Goal: Information Seeking & Learning: Learn about a topic

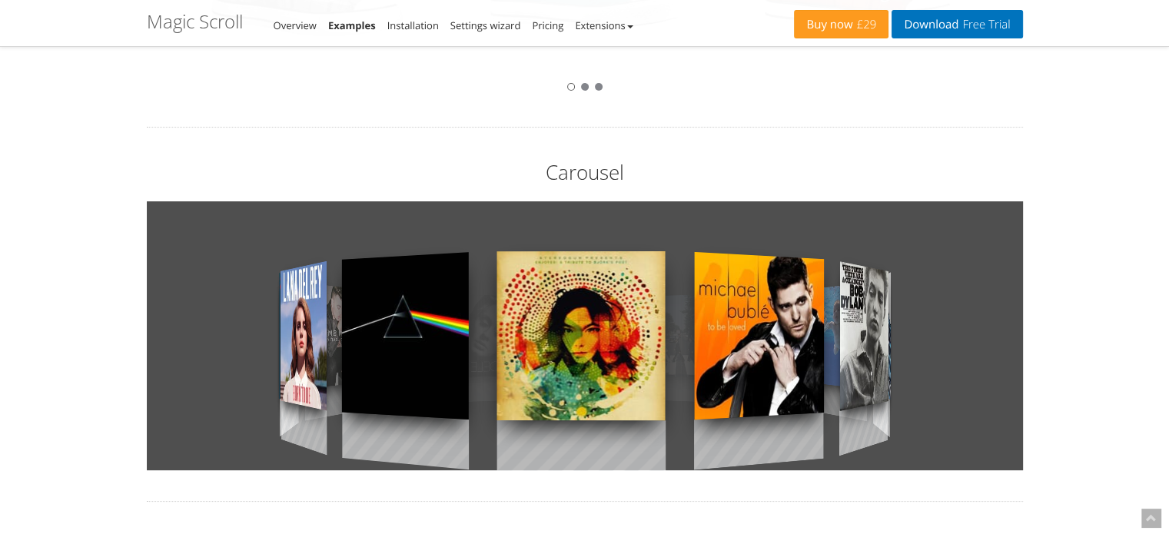
drag, startPoint x: 741, startPoint y: 381, endPoint x: 353, endPoint y: 396, distance: 388.5
click at [353, 396] on div at bounding box center [585, 335] width 876 height 269
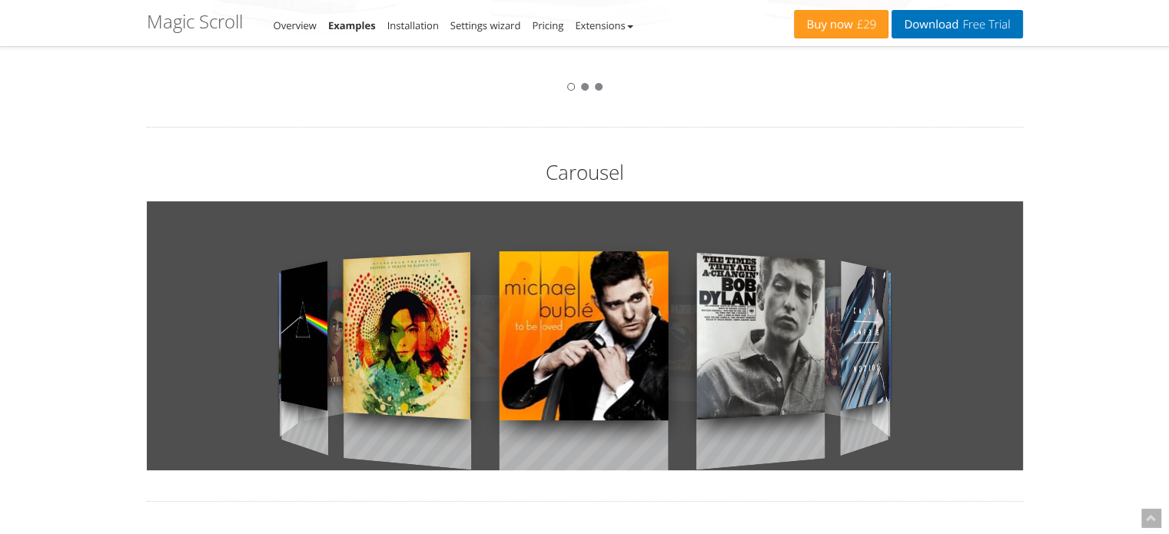
drag, startPoint x: 541, startPoint y: 393, endPoint x: 276, endPoint y: 394, distance: 265.2
click at [276, 394] on div at bounding box center [585, 335] width 876 height 269
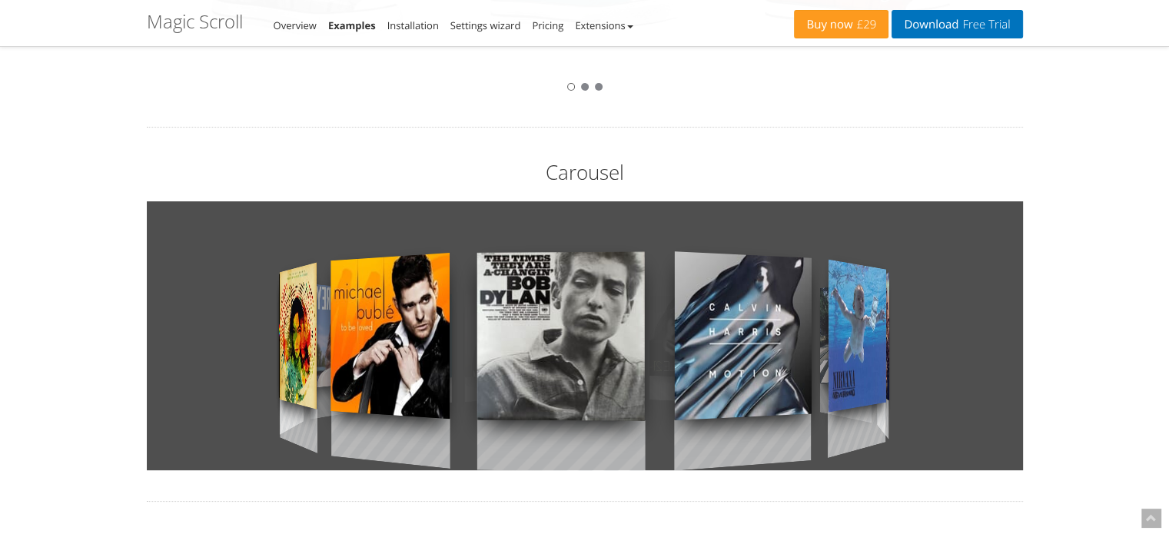
drag, startPoint x: 661, startPoint y: 357, endPoint x: 184, endPoint y: 431, distance: 483.0
click at [184, 431] on div at bounding box center [585, 335] width 876 height 269
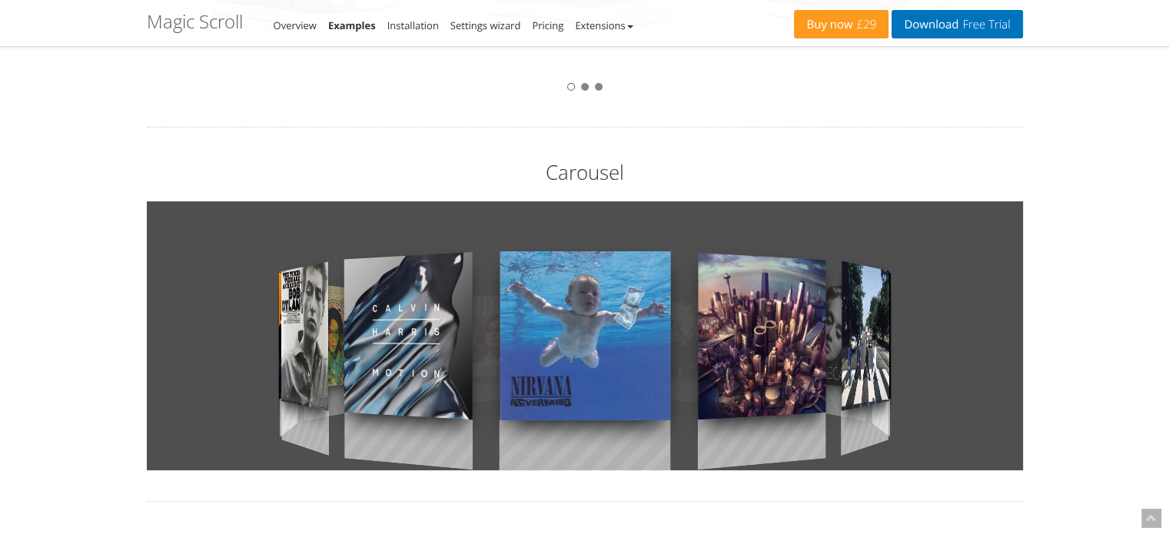
drag, startPoint x: 652, startPoint y: 371, endPoint x: 203, endPoint y: 480, distance: 462.1
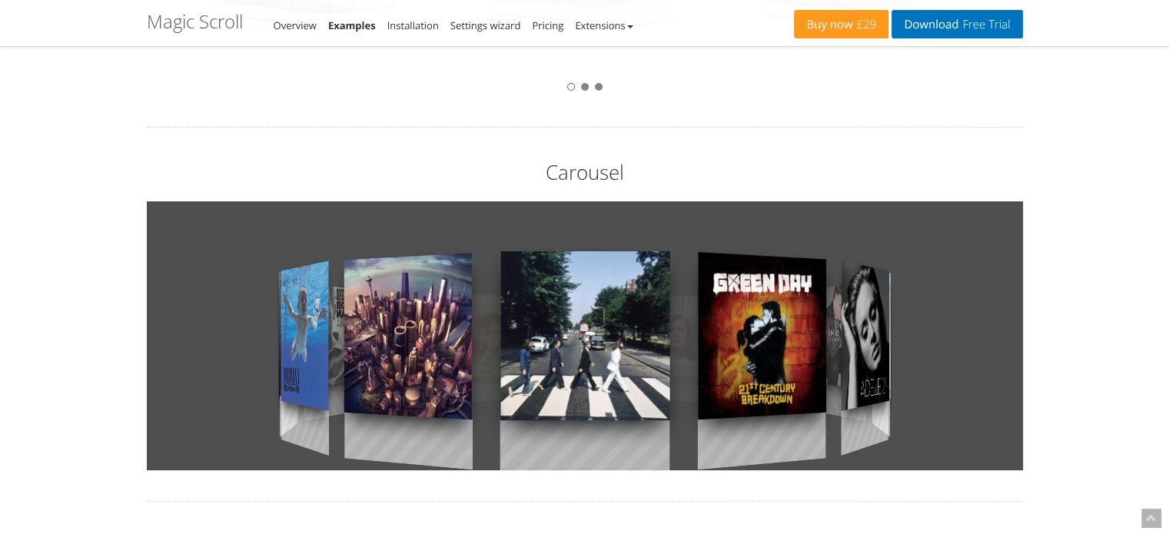
drag, startPoint x: 784, startPoint y: 371, endPoint x: 363, endPoint y: 444, distance: 427.6
click at [363, 444] on div at bounding box center [585, 335] width 876 height 269
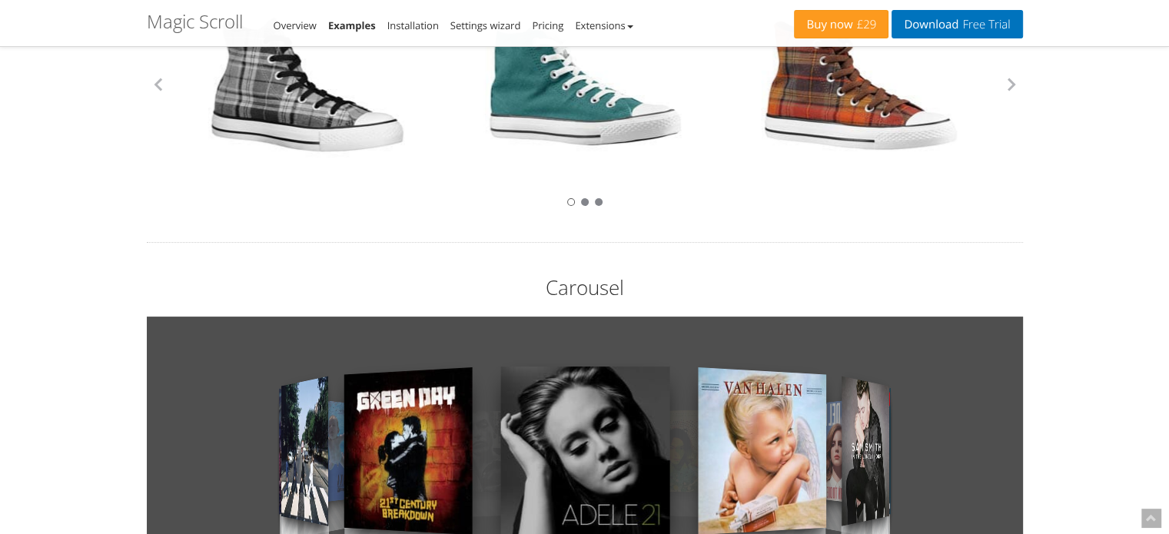
scroll to position [224, 0]
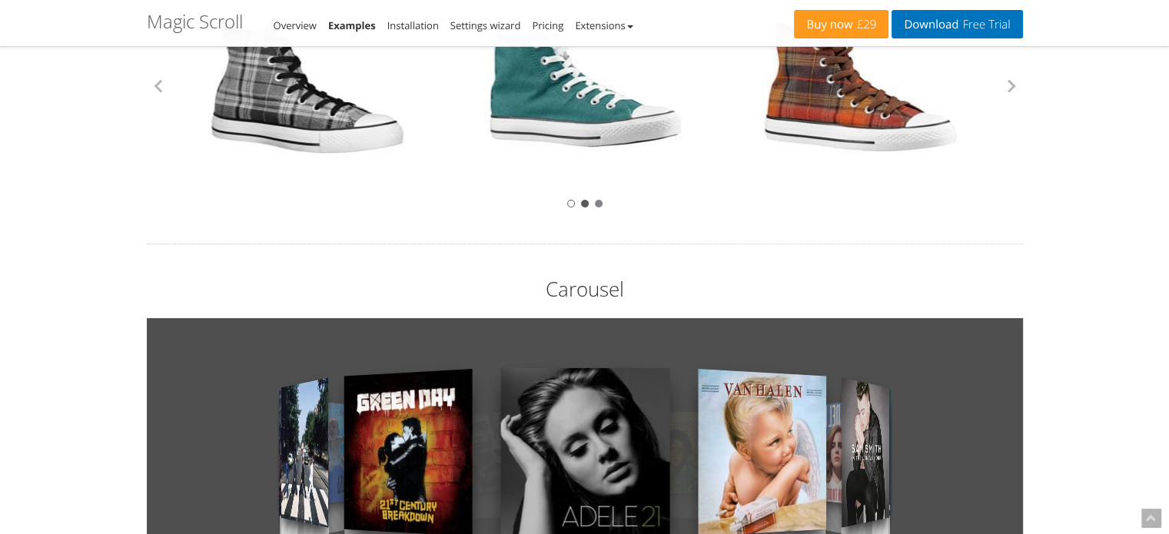
click at [584, 203] on div at bounding box center [585, 204] width 8 height 8
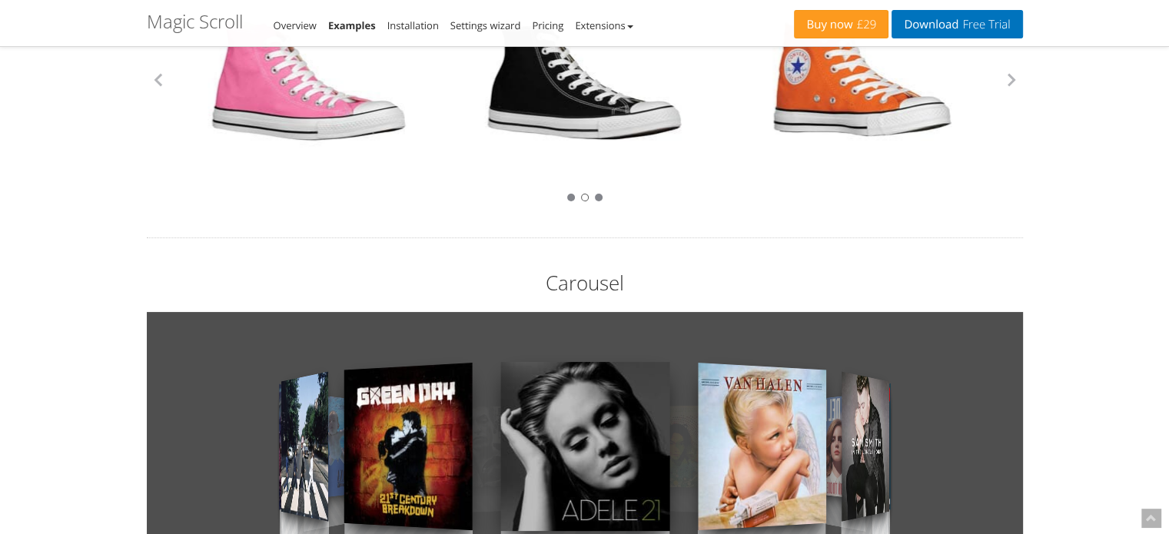
scroll to position [228, 0]
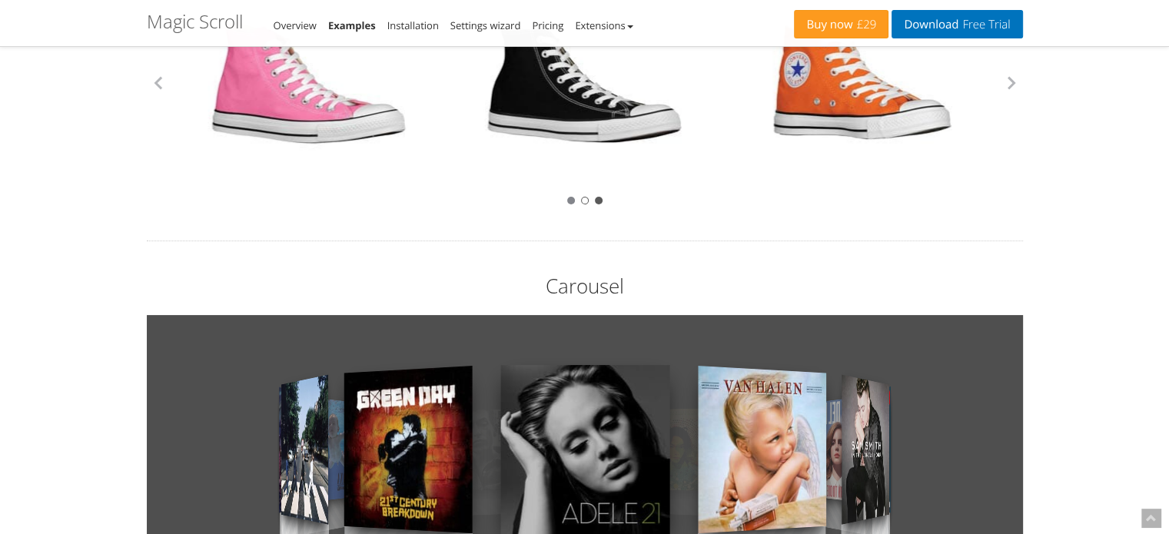
click at [600, 199] on div at bounding box center [599, 201] width 8 height 8
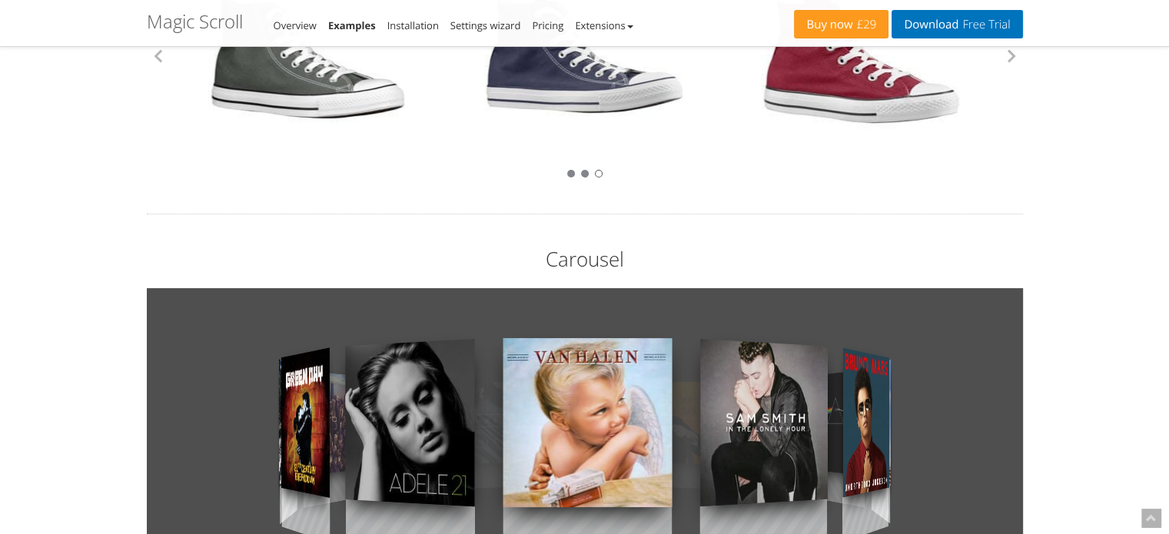
scroll to position [248, 0]
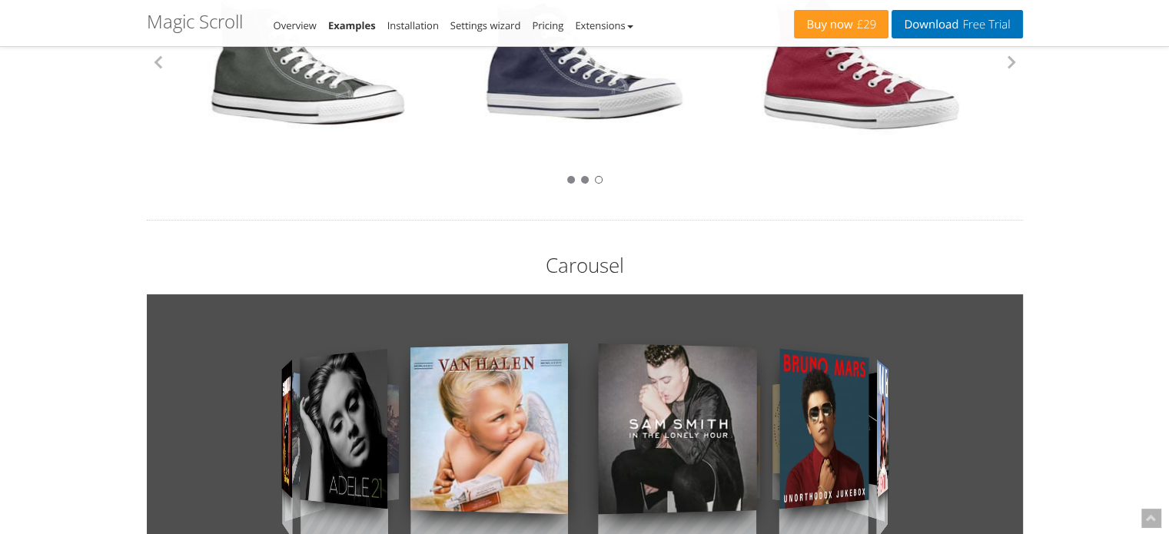
drag, startPoint x: 755, startPoint y: 425, endPoint x: 307, endPoint y: 521, distance: 458.4
click at [307, 521] on div at bounding box center [585, 428] width 876 height 269
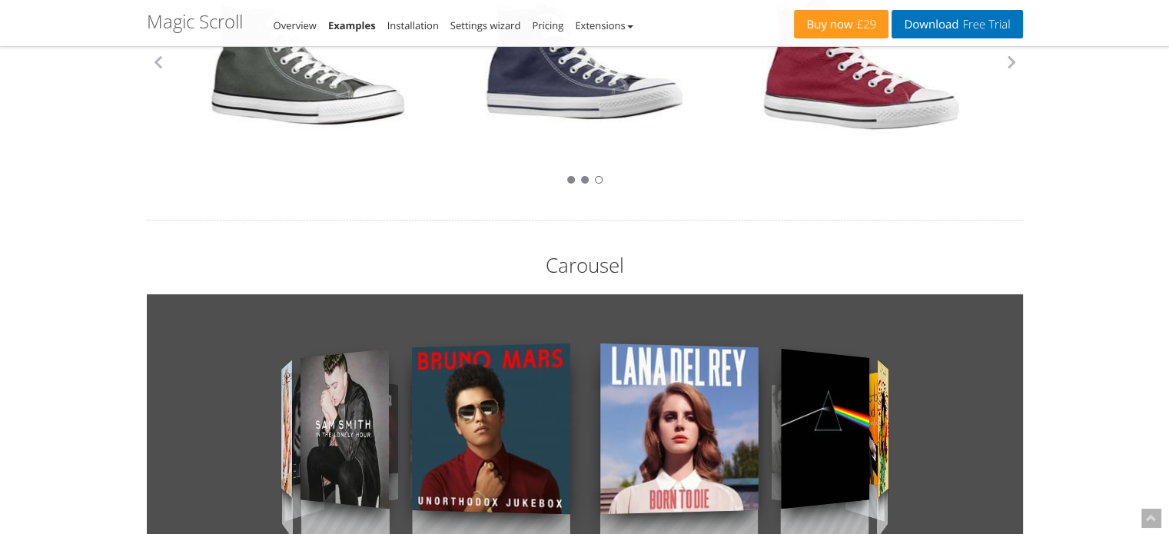
drag, startPoint x: 660, startPoint y: 525, endPoint x: 494, endPoint y: 449, distance: 182.7
click at [494, 449] on div at bounding box center [491, 429] width 181 height 273
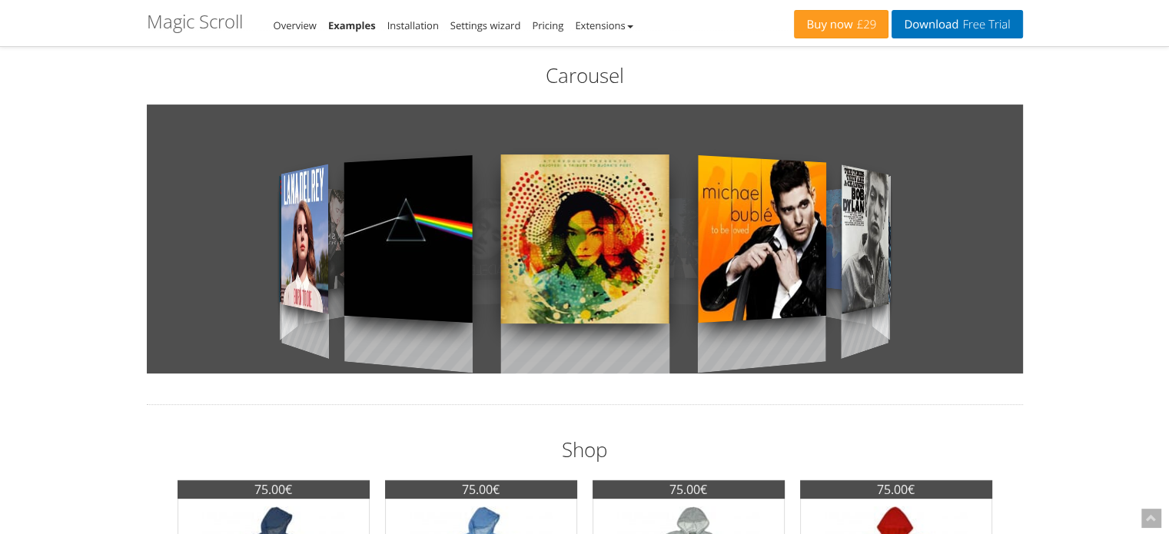
scroll to position [431, 0]
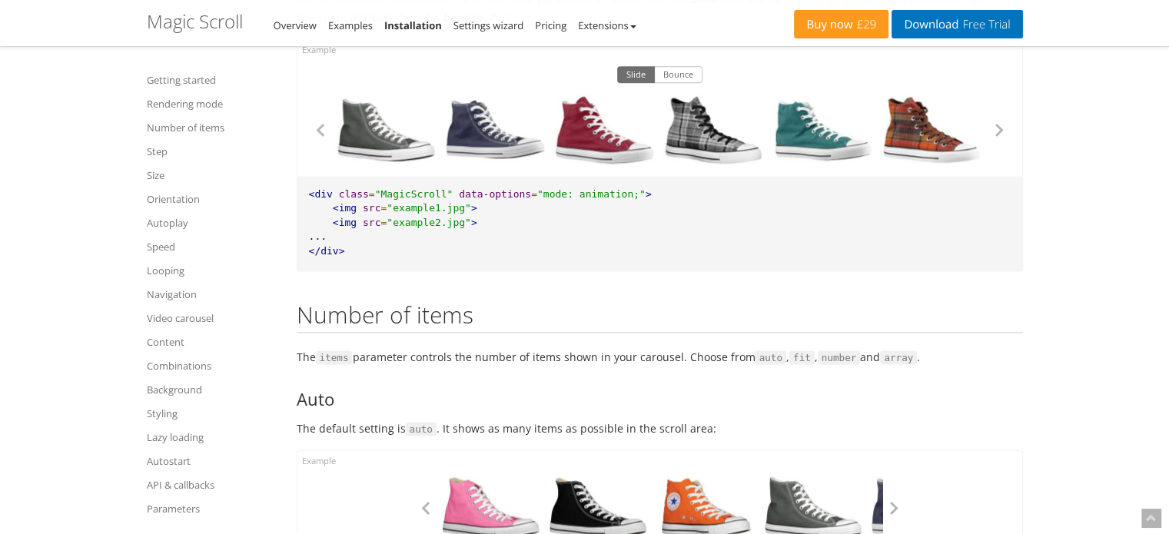
scroll to position [2081, 0]
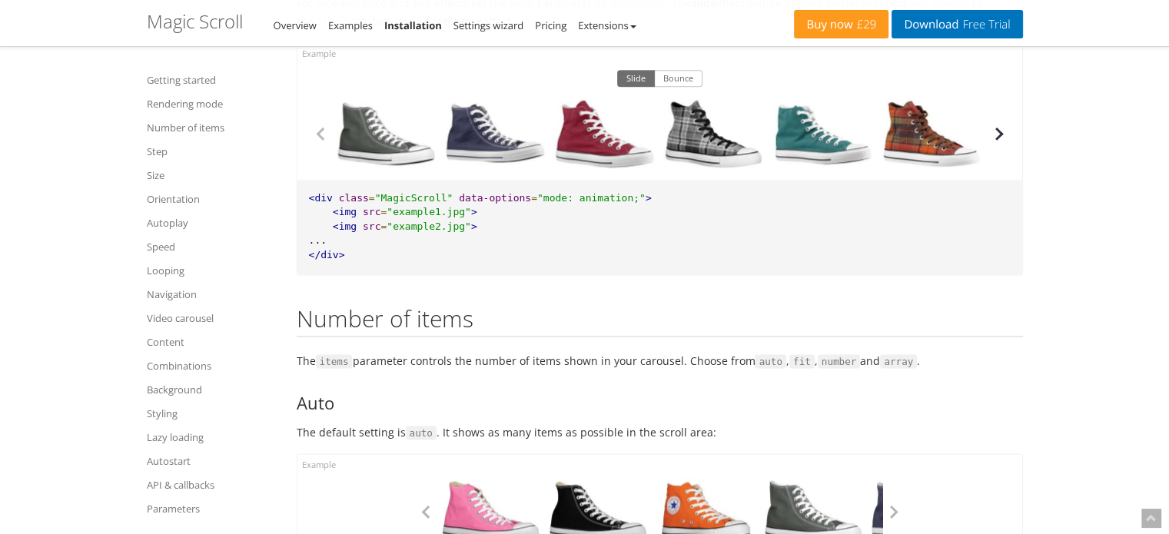
click at [1003, 141] on button "button" at bounding box center [999, 133] width 23 height 23
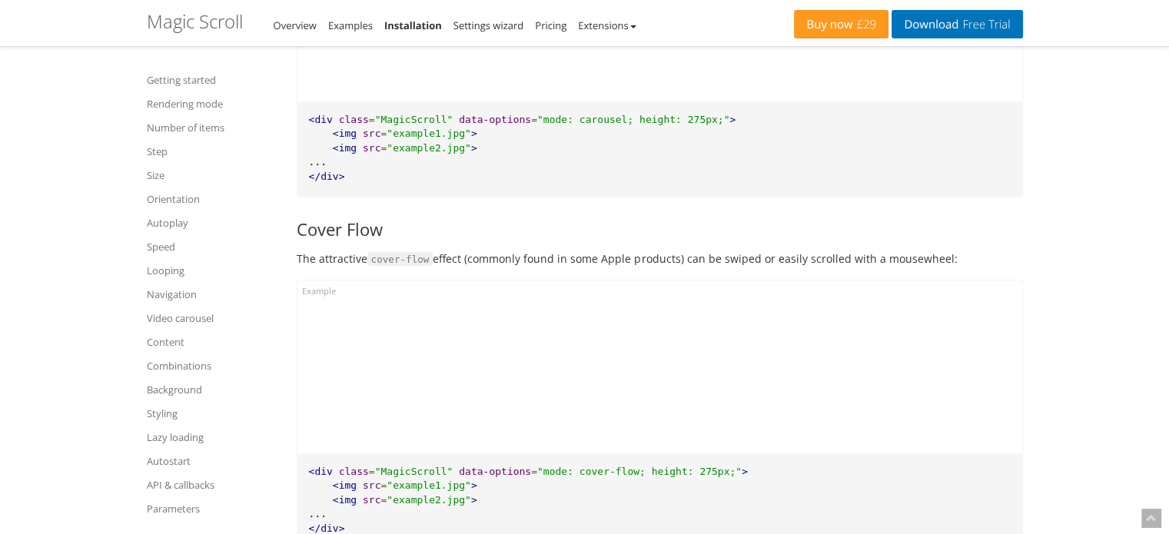
scroll to position [1540, 0]
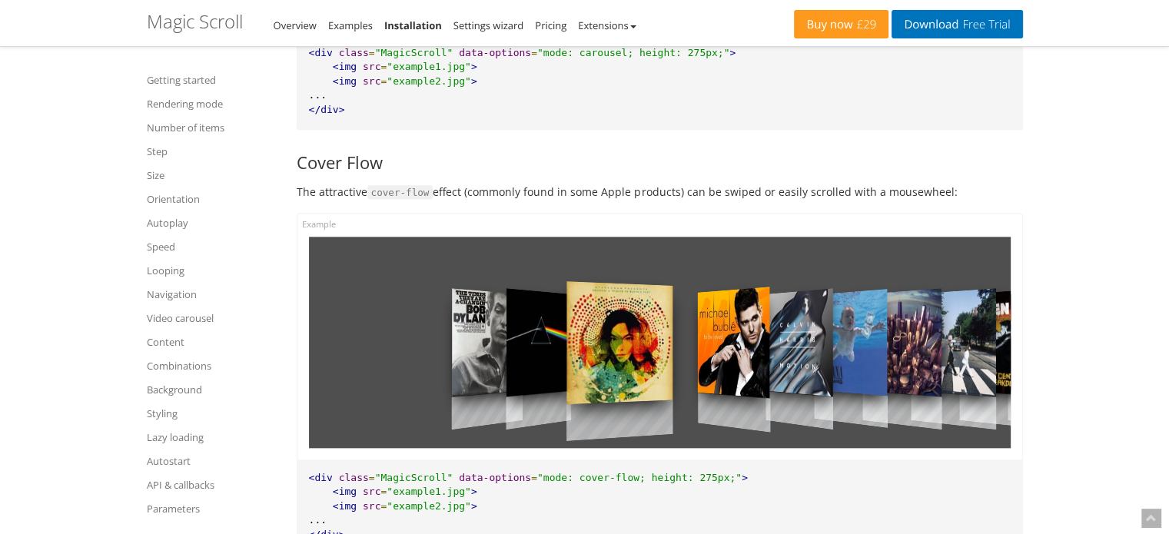
drag, startPoint x: 835, startPoint y: 321, endPoint x: 922, endPoint y: 373, distance: 101.0
click at [922, 373] on div at bounding box center [660, 342] width 702 height 211
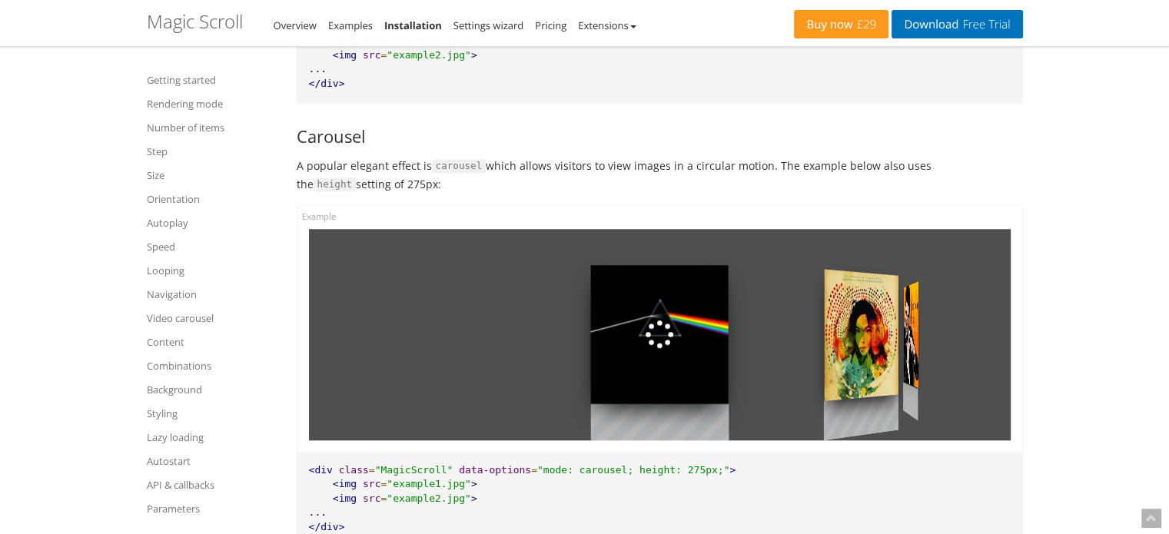
scroll to position [1196, 0]
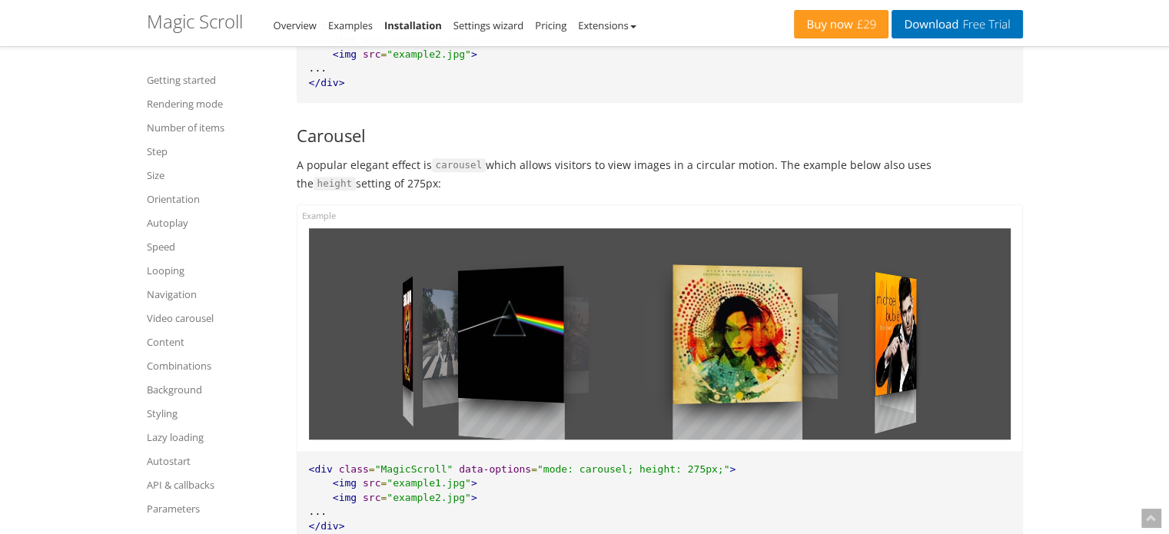
drag, startPoint x: 808, startPoint y: 335, endPoint x: 523, endPoint y: 357, distance: 286.0
click at [523, 357] on div at bounding box center [660, 333] width 702 height 211
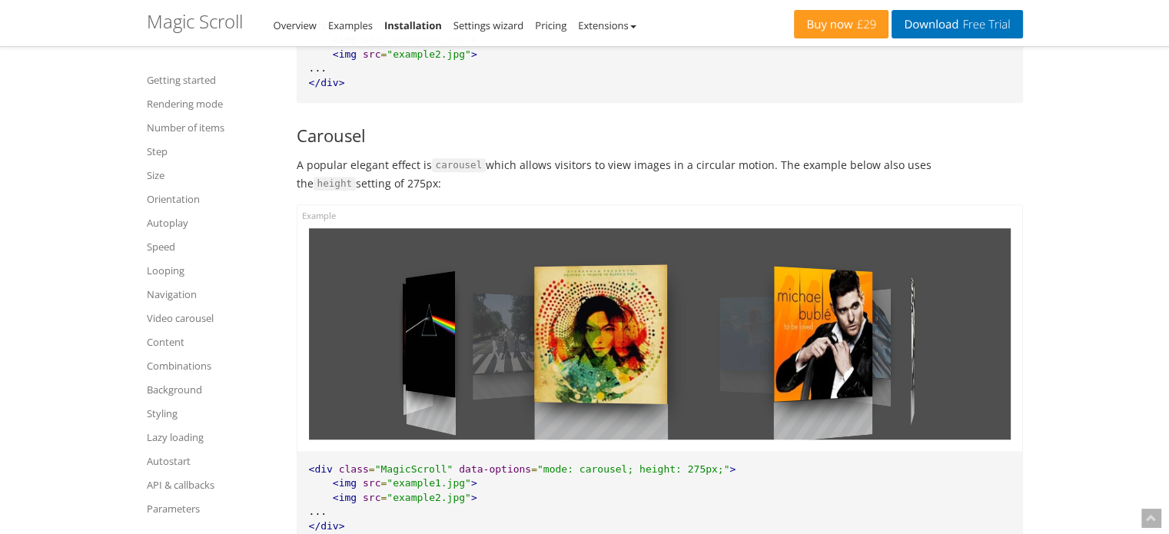
drag, startPoint x: 850, startPoint y: 345, endPoint x: 619, endPoint y: 363, distance: 232.1
click at [619, 363] on div at bounding box center [660, 333] width 702 height 211
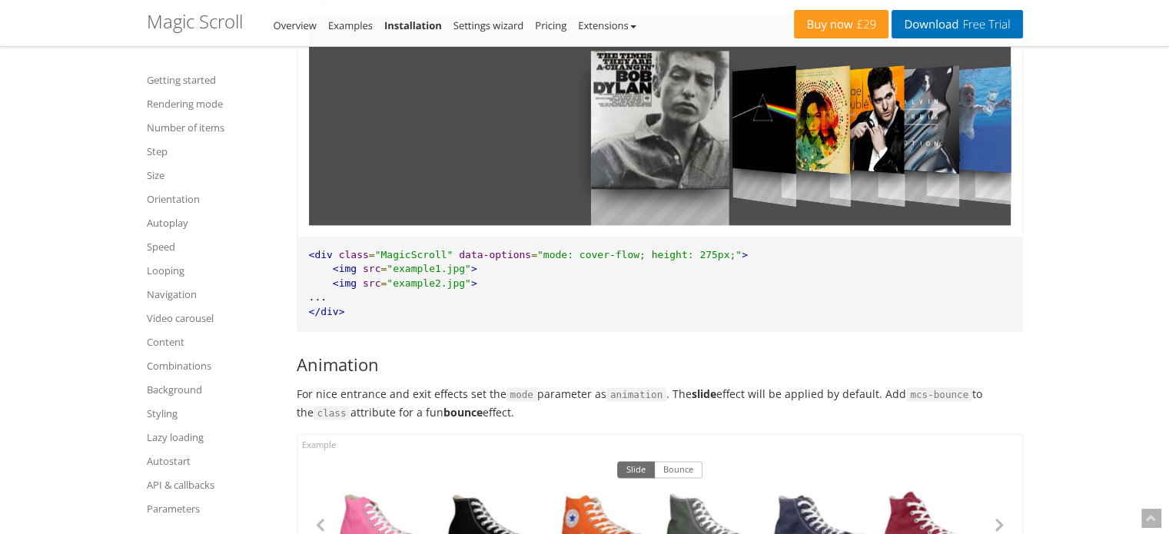
scroll to position [1750, 0]
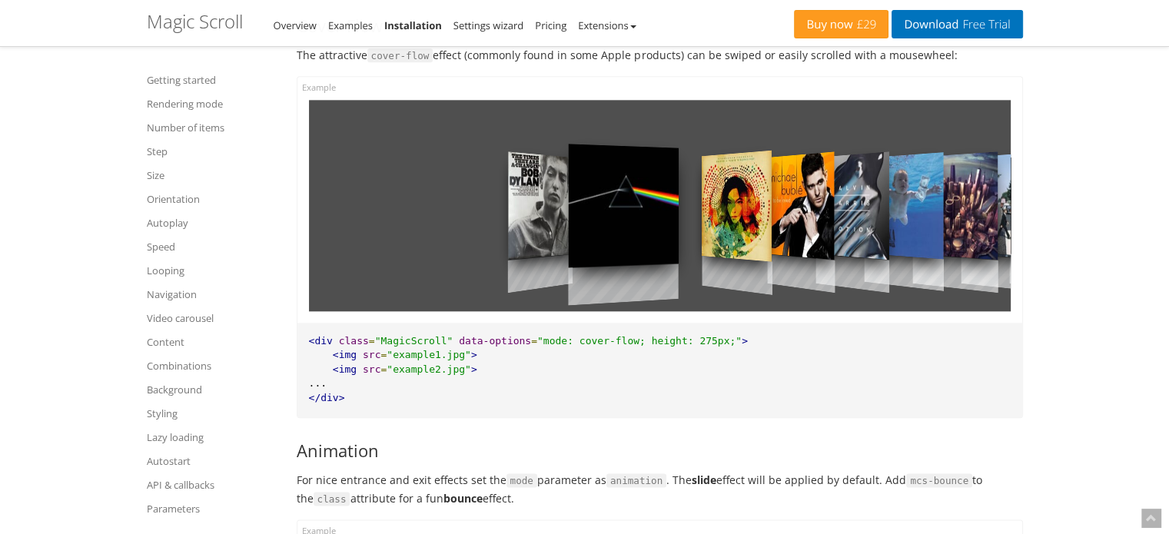
drag, startPoint x: 802, startPoint y: 244, endPoint x: 421, endPoint y: 364, distance: 399.7
click at [421, 364] on div "<div class = "MagicScroll" data-options = "mode: cover-flow; height: 275px;" > …" at bounding box center [660, 247] width 727 height 342
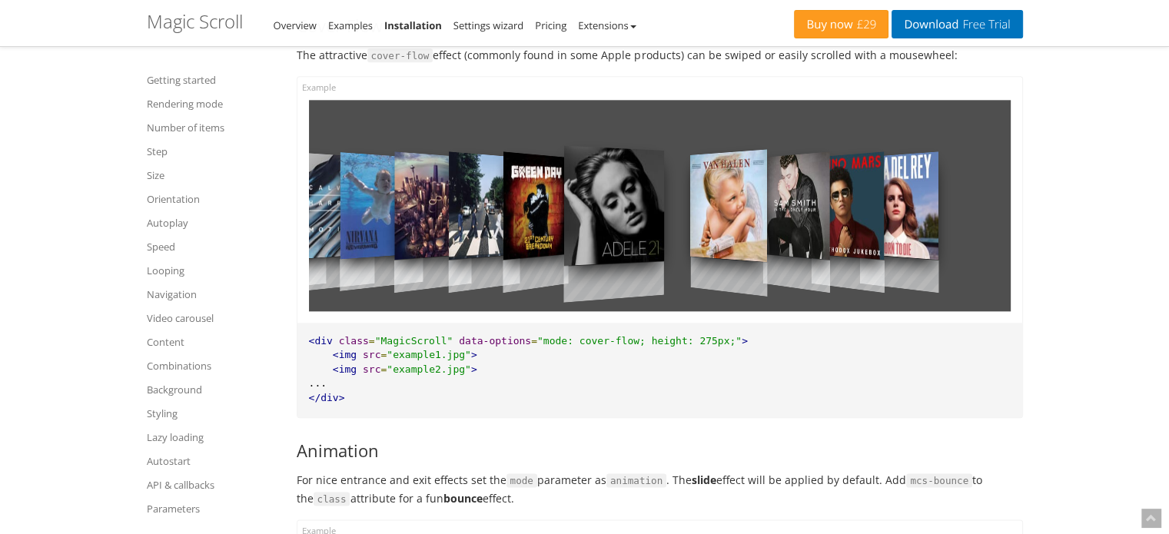
drag, startPoint x: 699, startPoint y: 231, endPoint x: 551, endPoint y: 247, distance: 148.5
click at [551, 247] on div at bounding box center [660, 205] width 702 height 211
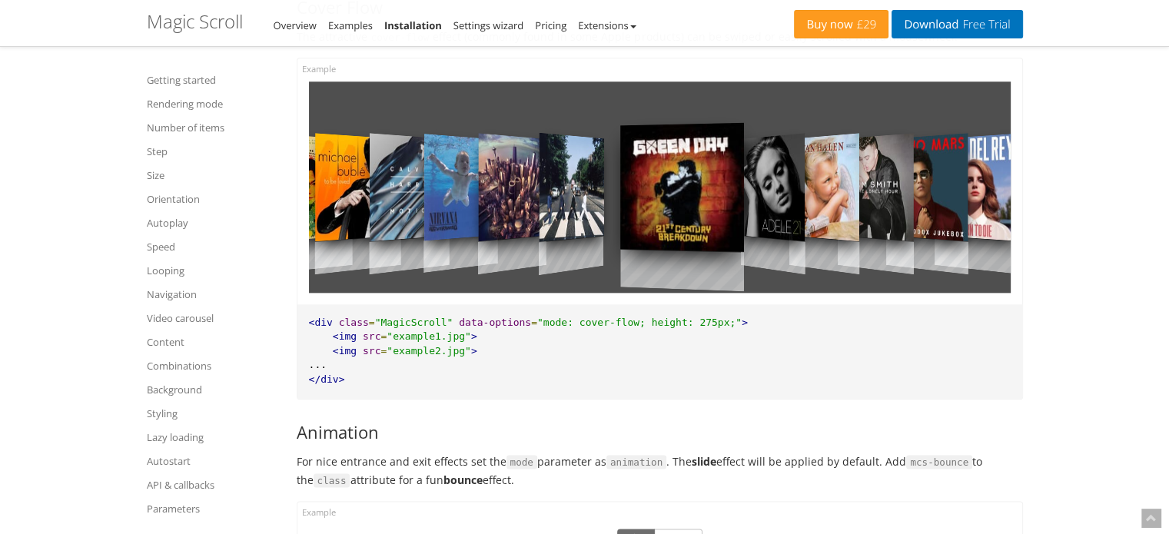
scroll to position [1768, 0]
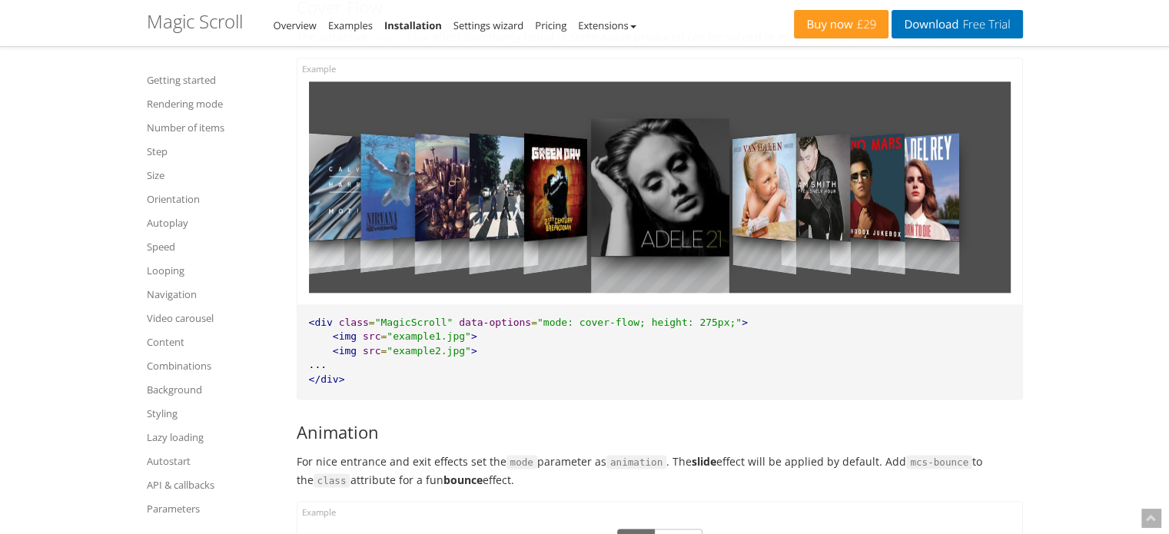
click at [336, 371] on pre "<div class = "MagicScroll" data-options = "mode: cover-flow; height: 275px;" > …" at bounding box center [660, 351] width 725 height 95
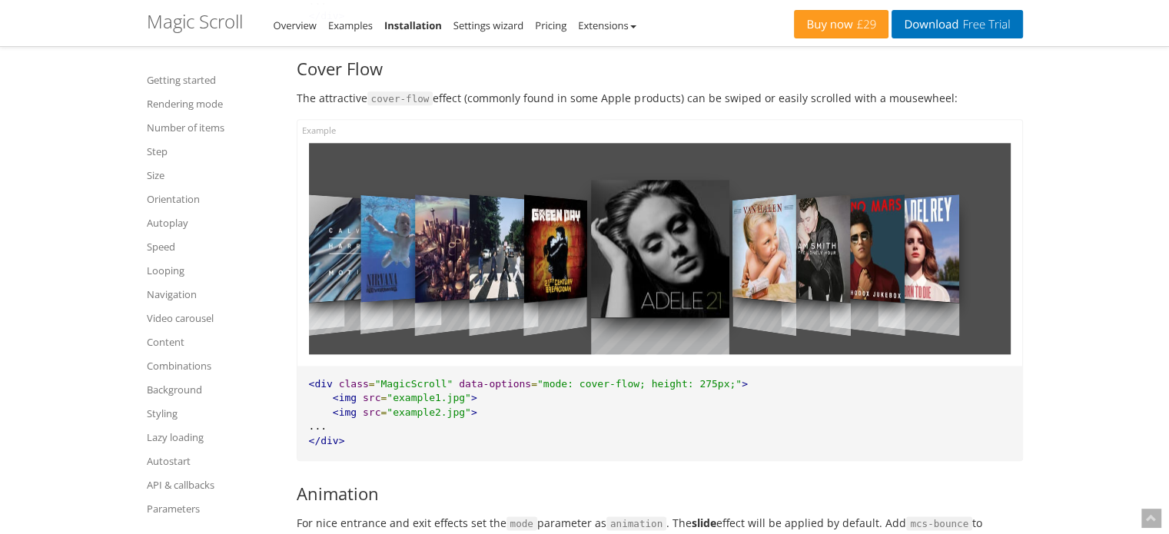
scroll to position [1705, 0]
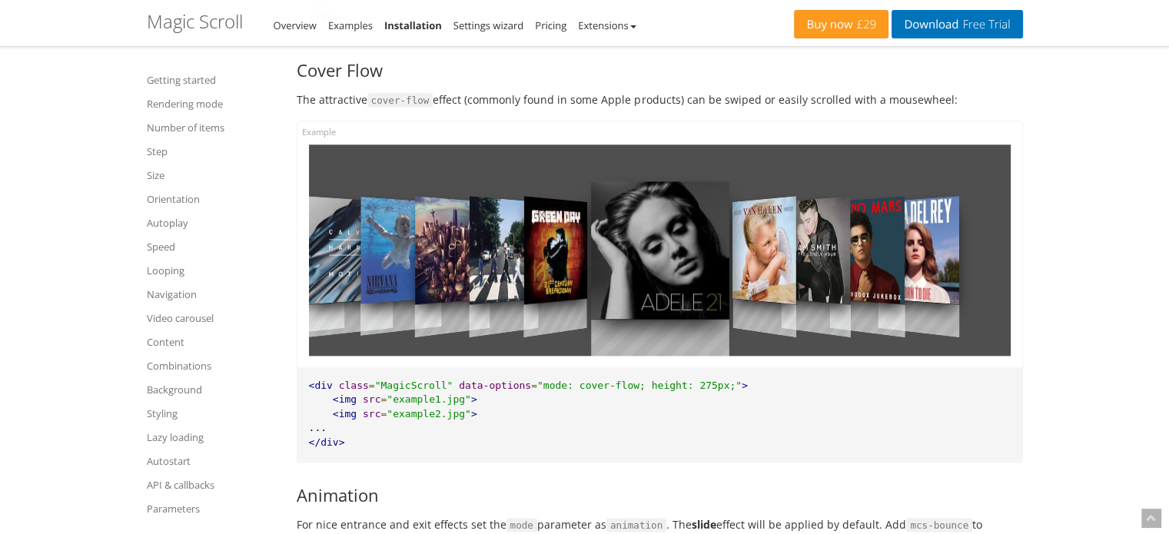
drag, startPoint x: 793, startPoint y: 161, endPoint x: 538, endPoint y: 103, distance: 261.8
click at [538, 103] on p "The attractive cover-flow effect (commonly found in some Apple products) can be…" at bounding box center [660, 100] width 727 height 18
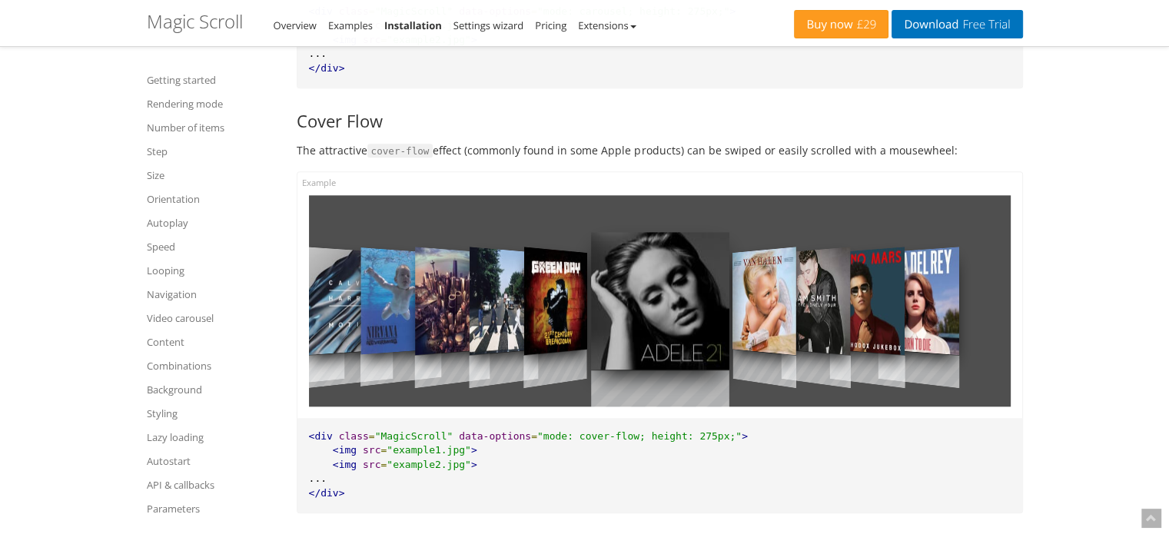
scroll to position [1656, 0]
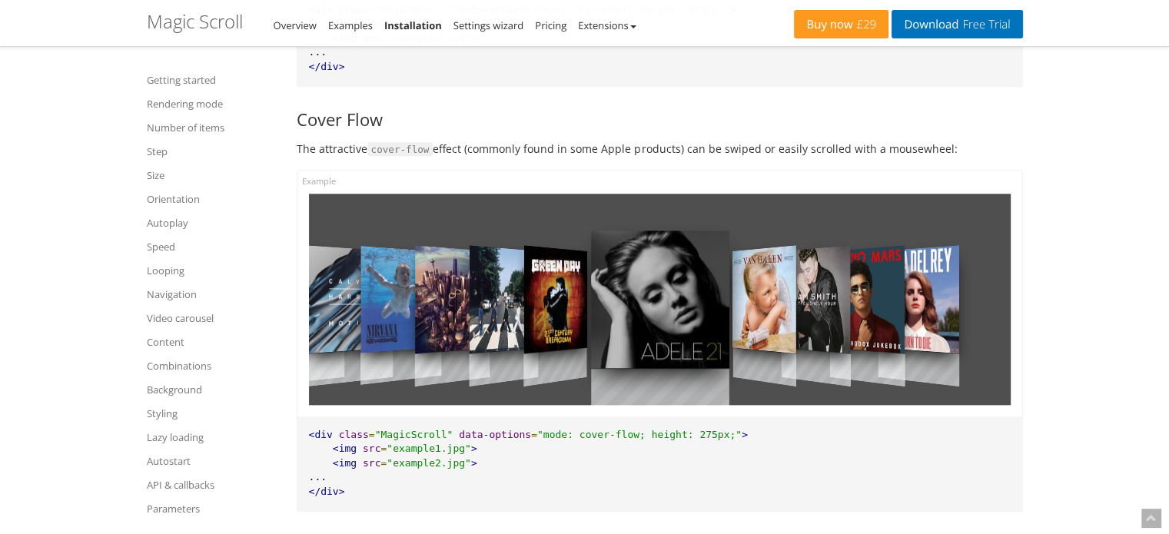
click at [796, 177] on div at bounding box center [660, 294] width 725 height 246
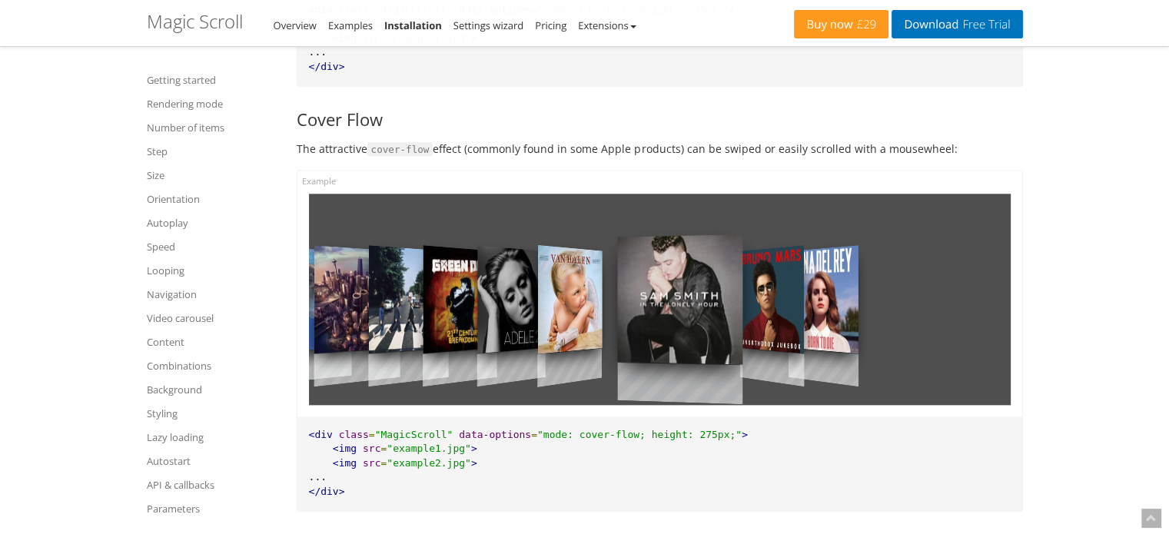
drag, startPoint x: 806, startPoint y: 335, endPoint x: 822, endPoint y: 371, distance: 39.6
click at [743, 371] on div at bounding box center [679, 299] width 125 height 200
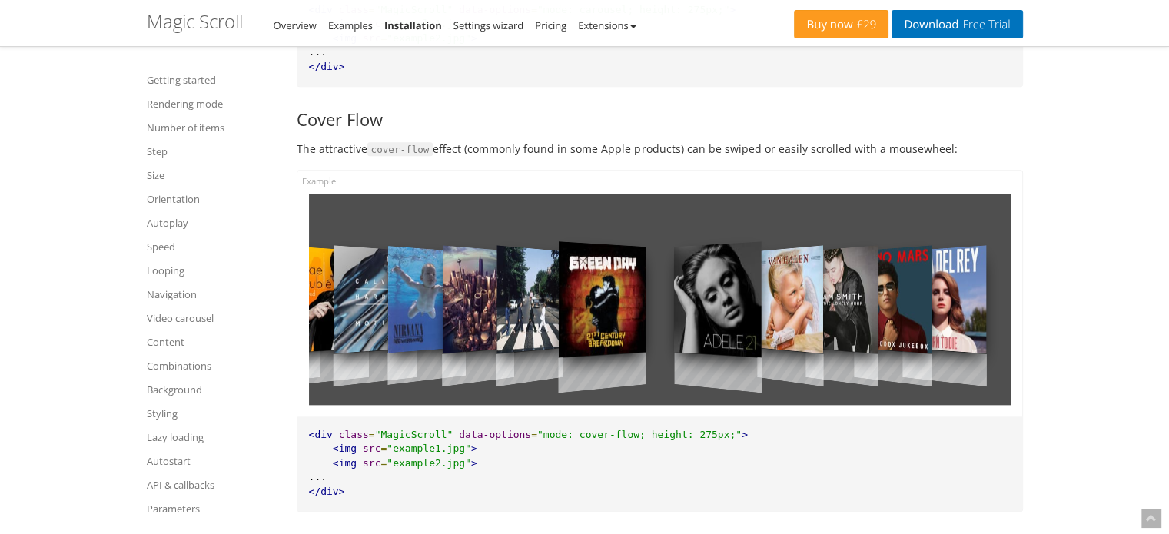
drag, startPoint x: 554, startPoint y: 301, endPoint x: 690, endPoint y: 307, distance: 136.9
click at [646, 307] on div at bounding box center [602, 299] width 88 height 178
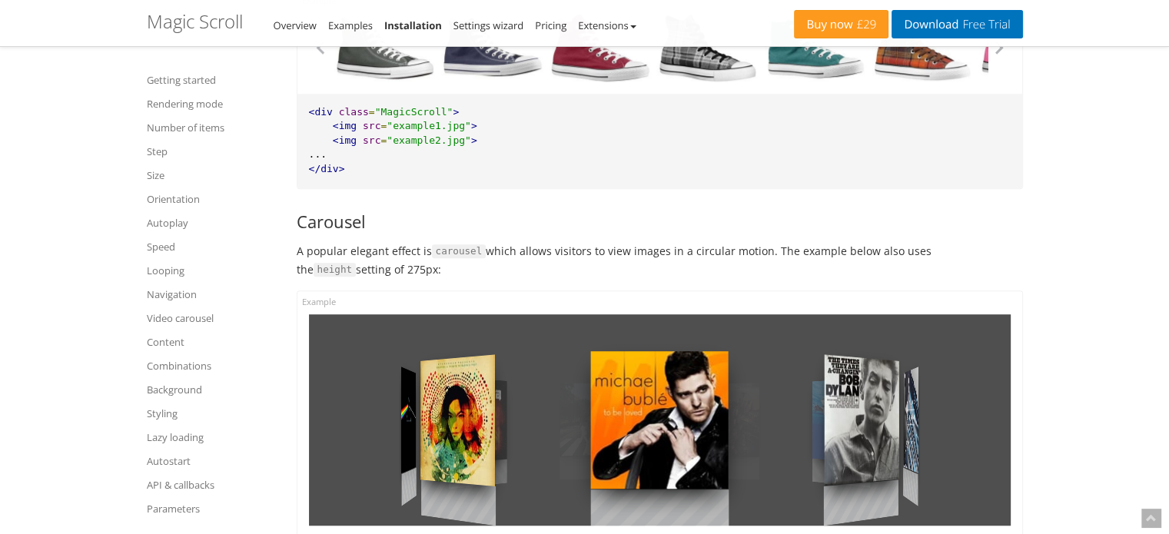
scroll to position [1104, 0]
